Goal: Task Accomplishment & Management: Manage account settings

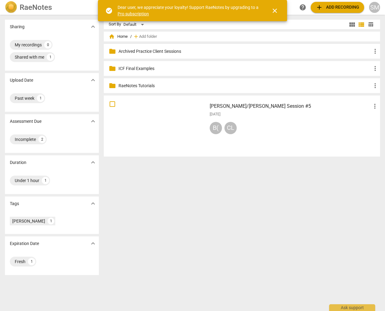
click at [276, 10] on span "close" at bounding box center [274, 10] width 7 height 7
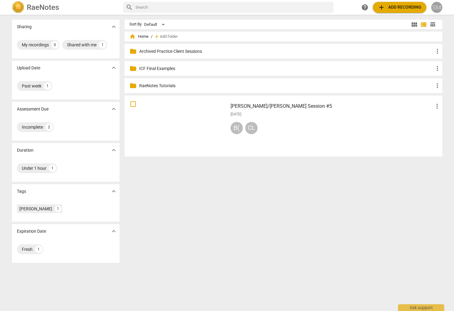
click at [385, 5] on div "SM" at bounding box center [436, 7] width 11 height 11
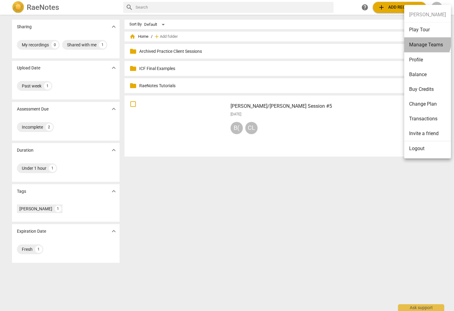
click at [385, 42] on li "Manage Teams" at bounding box center [427, 44] width 47 height 15
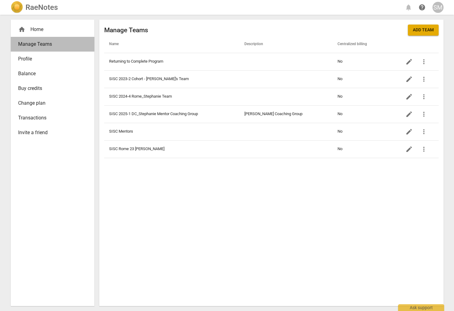
click at [44, 44] on span "Manage Teams" at bounding box center [50, 44] width 64 height 7
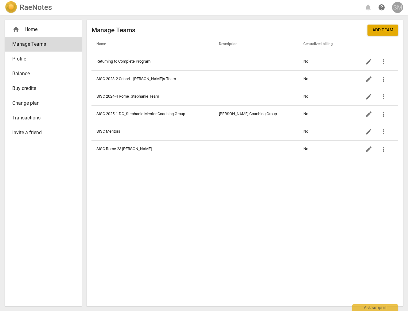
click at [385, 7] on div "SM" at bounding box center [397, 7] width 11 height 11
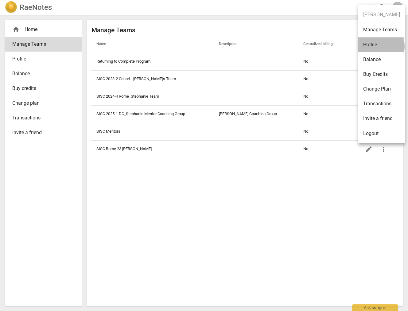
click at [372, 46] on li "Profile" at bounding box center [382, 44] width 47 height 15
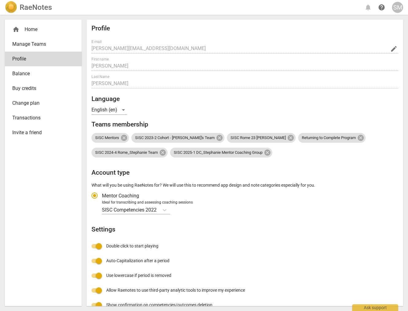
radio input "false"
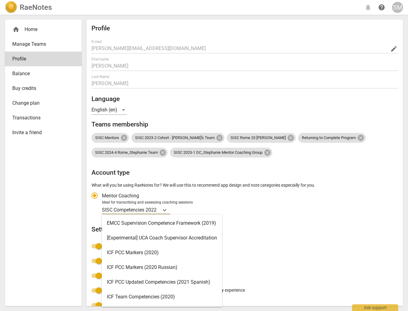
click at [148, 209] on p "SISC Competencies 2022" at bounding box center [129, 210] width 55 height 7
click at [0, 0] on input "Ideal for transcribing and assessing coaching sessions SISC Competencies 2022 s…" at bounding box center [0, 0] width 0 height 0
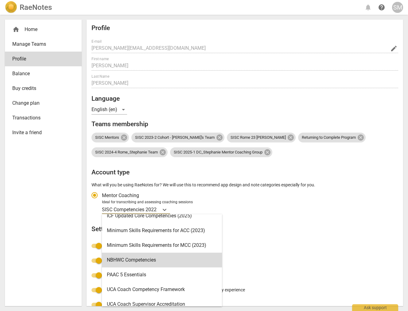
scroll to position [161, 0]
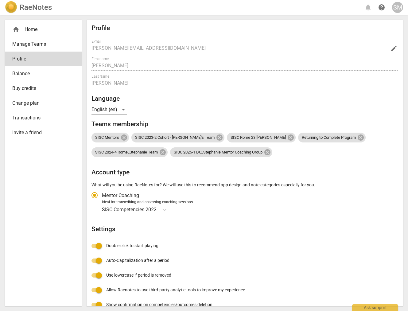
click at [297, 247] on div "Profile E-mail [PERSON_NAME][EMAIL_ADDRESS][DOMAIN_NAME] edit First name [PERSO…" at bounding box center [245, 183] width 307 height 318
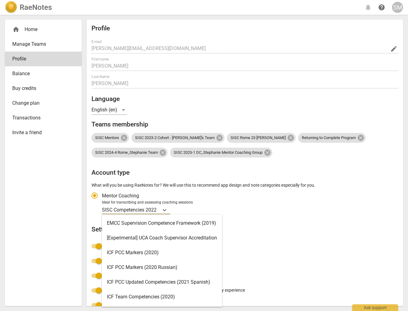
click at [152, 210] on p "SISC Competencies 2022" at bounding box center [129, 210] width 55 height 7
click at [0, 0] on input "Ideal for transcribing and assessing coaching sessions SISC Competencies 2022 s…" at bounding box center [0, 0] width 0 height 0
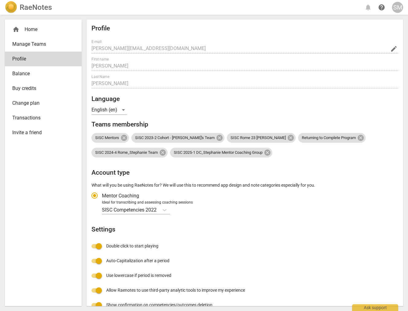
click at [250, 209] on div "SISC Competencies 2022" at bounding box center [249, 210] width 295 height 9
click at [0, 0] on input "Ideal for transcribing and assessing coaching sessions SISC Competencies 2022" at bounding box center [0, 0] width 0 height 0
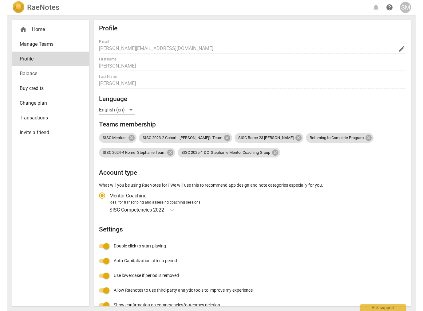
scroll to position [5, 0]
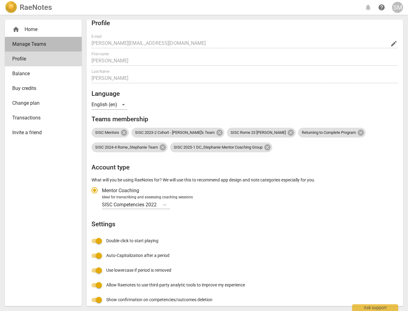
click at [30, 45] on span "Manage Teams" at bounding box center [40, 44] width 57 height 7
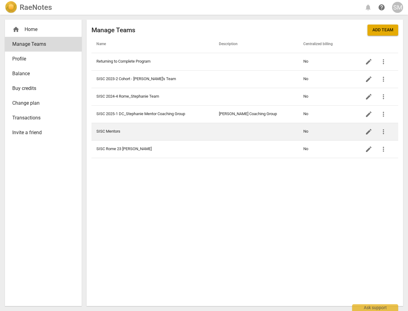
click at [125, 130] on td "SISC Mentors" at bounding box center [153, 132] width 123 height 18
